Goal: Information Seeking & Learning: Find specific page/section

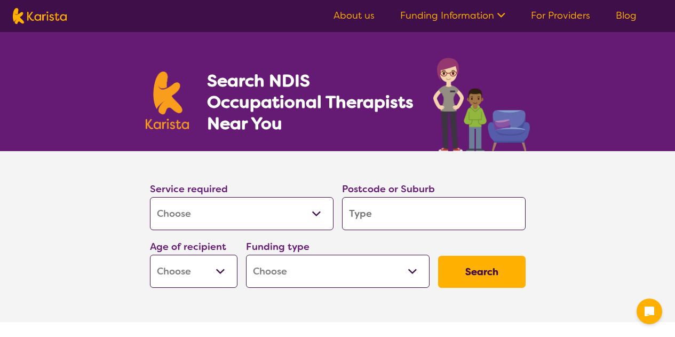
select select "[MEDICAL_DATA]"
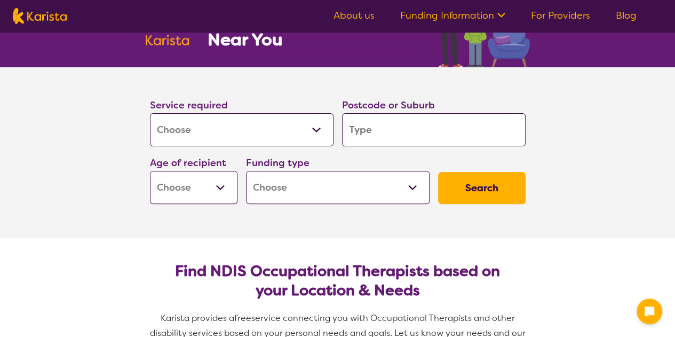
scroll to position [84, 0]
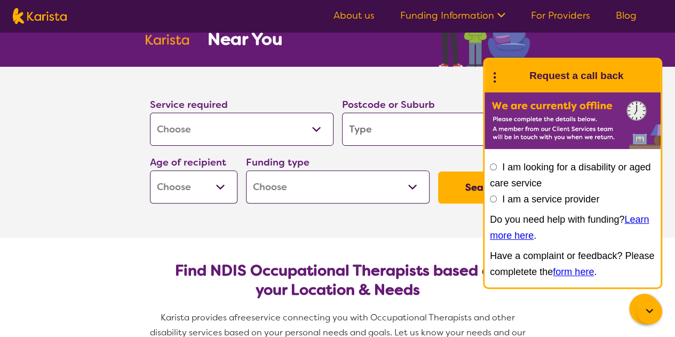
click at [379, 127] on input "search" at bounding box center [434, 129] width 184 height 33
type input "2"
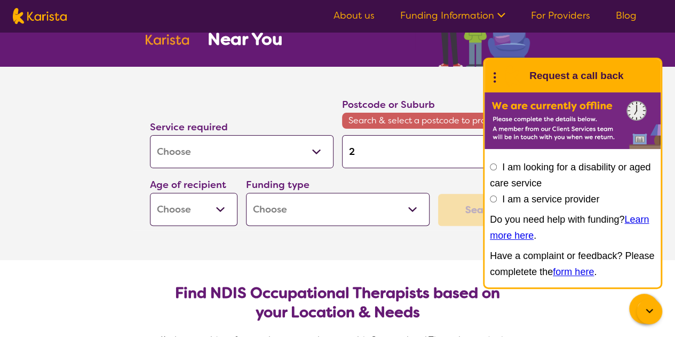
type input "27"
type input "271"
type input "2713"
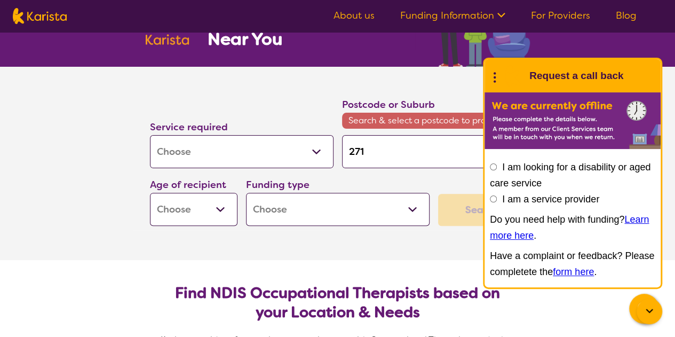
type input "2713"
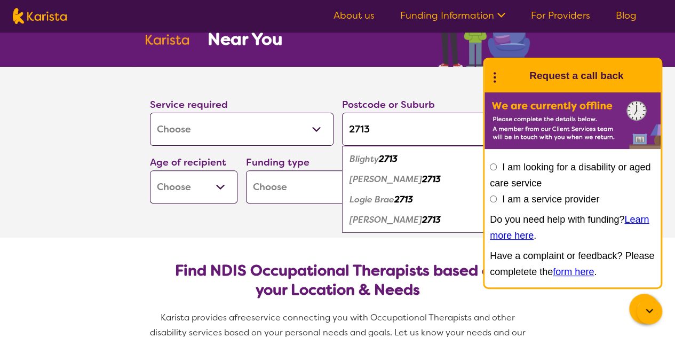
type input "2713"
click at [422, 182] on em "2713" at bounding box center [431, 179] width 19 height 11
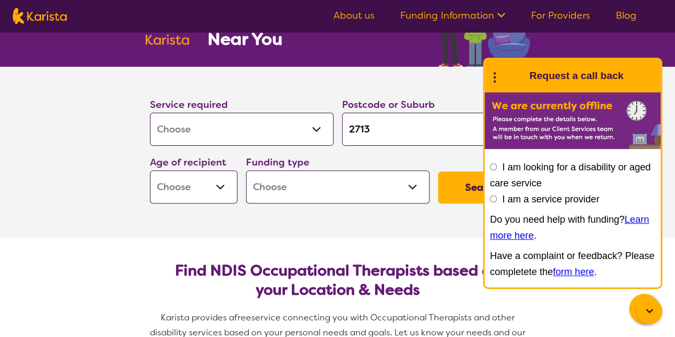
click at [669, 117] on section "Service required Allied Health Assistant Assessment ([MEDICAL_DATA] or [MEDICAL…" at bounding box center [337, 152] width 675 height 171
click at [453, 190] on button "Search" at bounding box center [482, 187] width 88 height 32
click at [185, 185] on select "Early Childhood - 0 to 9 Child - 10 to 11 Adolescent - 12 to 17 Adult - 18 to 6…" at bounding box center [194, 186] width 88 height 33
select select "EC"
click at [150, 170] on select "Early Childhood - 0 to 9 Child - 10 to 11 Adolescent - 12 to 17 Adult - 18 to 6…" at bounding box center [194, 186] width 88 height 33
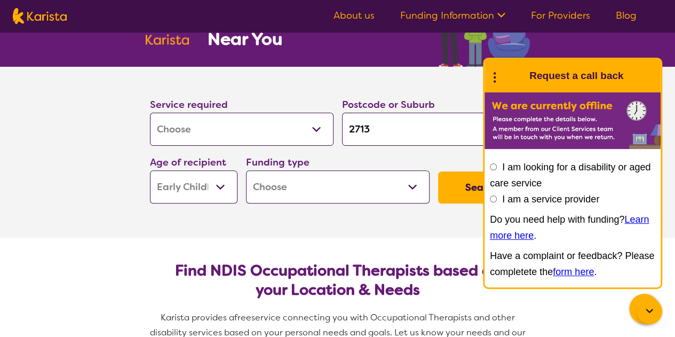
select select "EC"
click at [455, 188] on button "Search" at bounding box center [482, 187] width 88 height 32
click at [292, 183] on select "Home Care Package (HCP) National Disability Insurance Scheme (NDIS) I don't know" at bounding box center [338, 186] width 184 height 33
select select "i-don-t-know"
click at [246, 170] on select "Home Care Package (HCP) National Disability Insurance Scheme (NDIS) I don't know" at bounding box center [338, 186] width 184 height 33
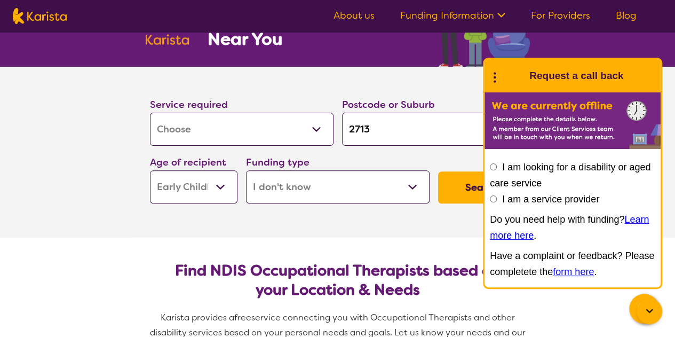
select select "i-don-t-know"
click at [456, 190] on button "Search" at bounding box center [482, 187] width 88 height 32
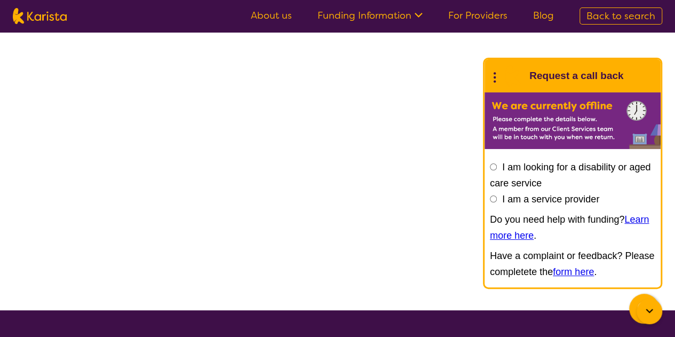
select select "[MEDICAL_DATA]"
select select "EC"
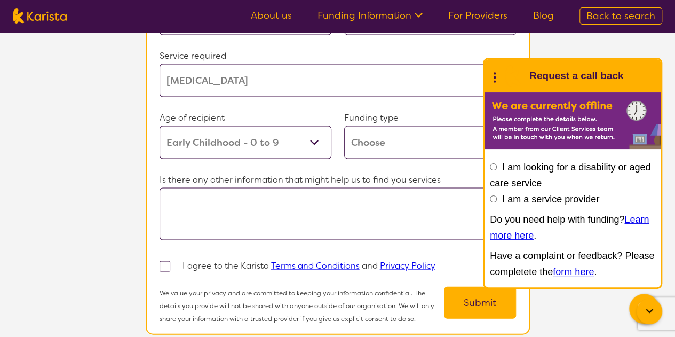
scroll to position [84, 0]
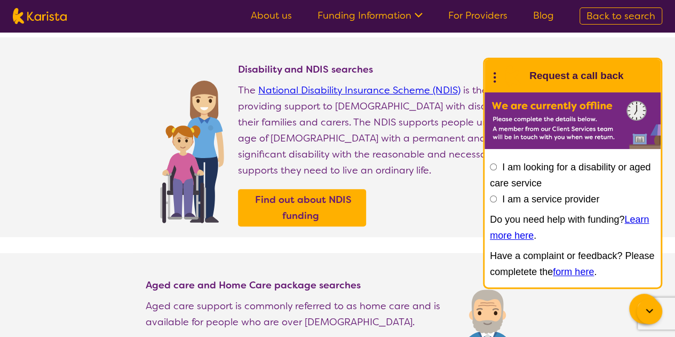
select select "[MEDICAL_DATA]"
select select "EC"
select select "i-don-t-know"
select select "[MEDICAL_DATA]"
select select "EC"
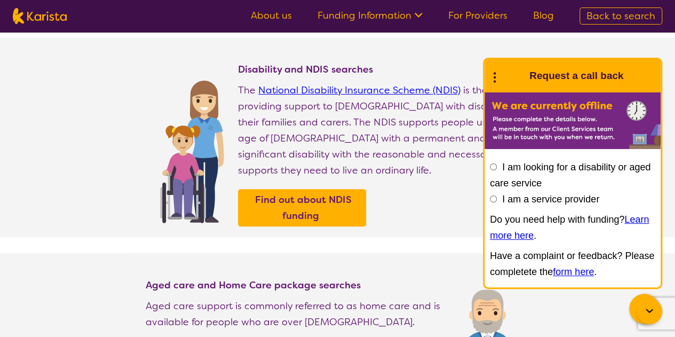
select select "i-don-t-know"
